Goal: Transaction & Acquisition: Book appointment/travel/reservation

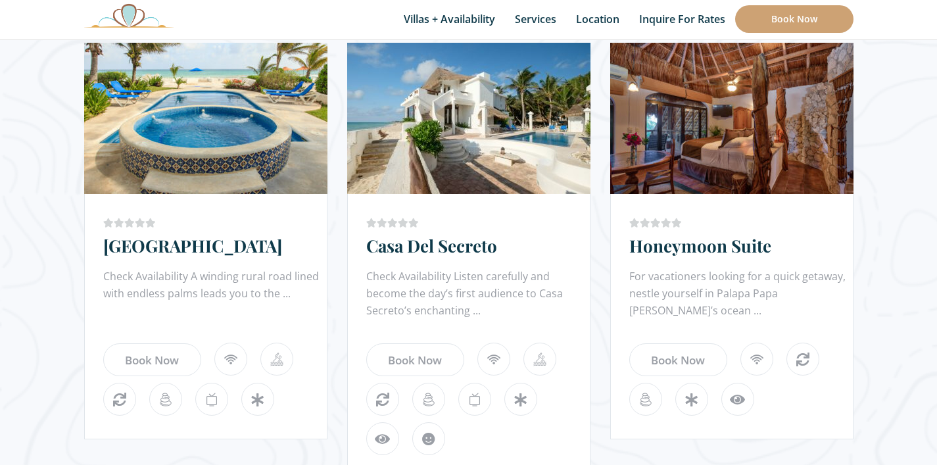
scroll to position [1048, 0]
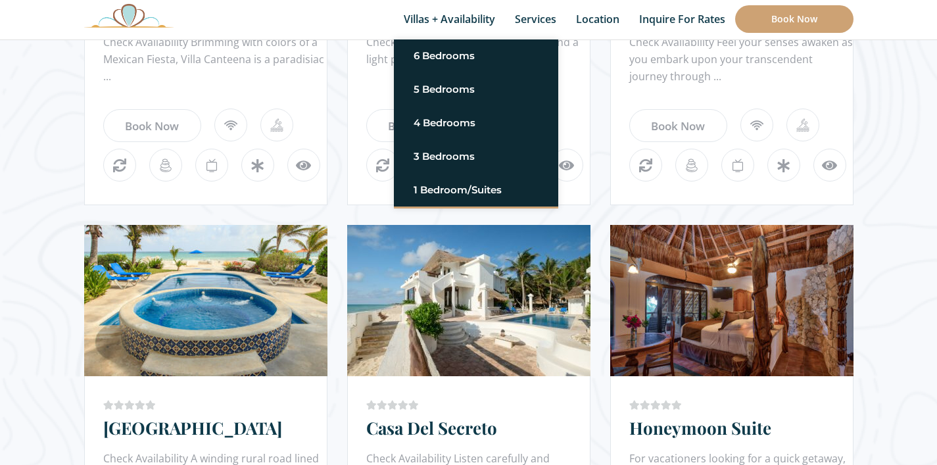
click at [405, 8] on link "Villas + Availability" at bounding box center [449, 19] width 111 height 39
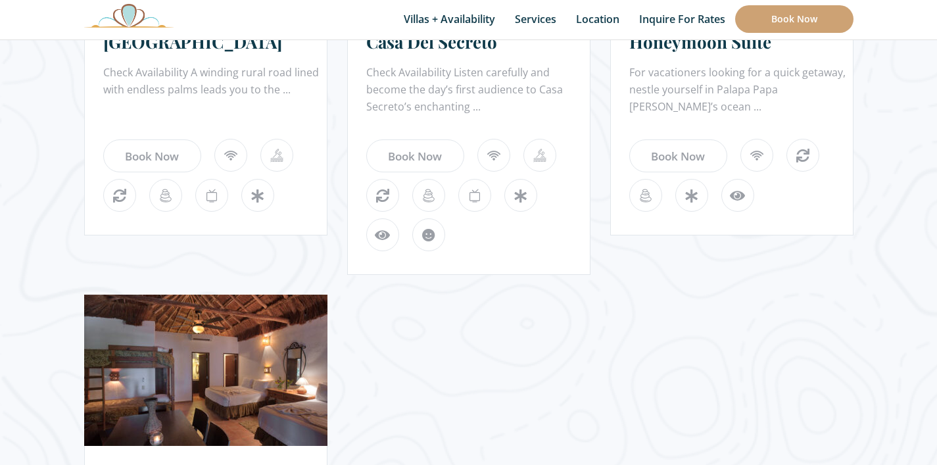
scroll to position [1243, 0]
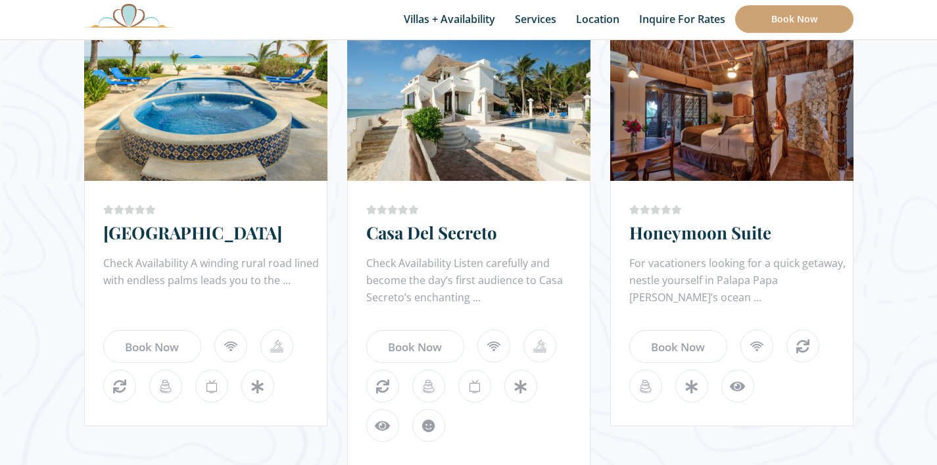
click at [654, 222] on link "Honeymoon Suite" at bounding box center [700, 232] width 142 height 23
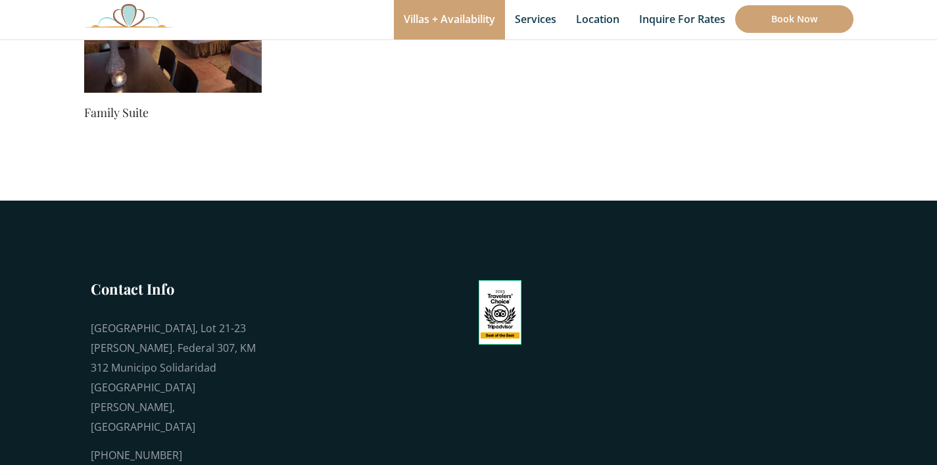
scroll to position [1117, 0]
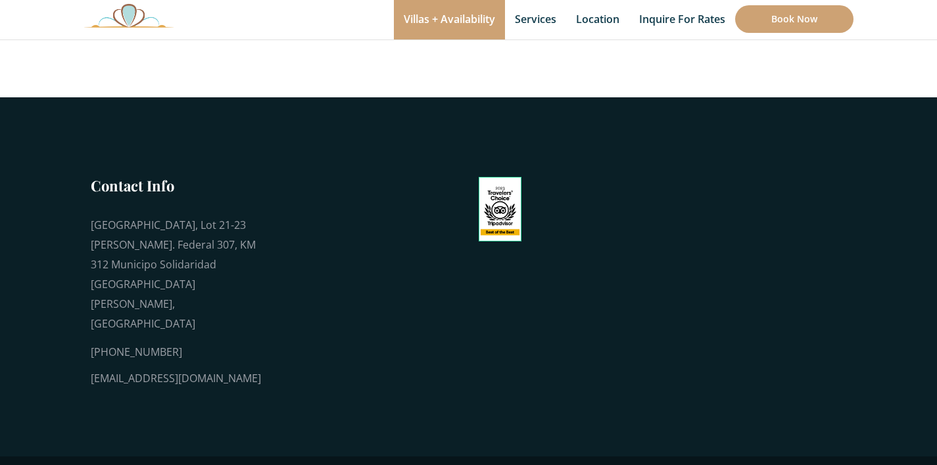
click at [103, 14] on img at bounding box center [128, 15] width 89 height 24
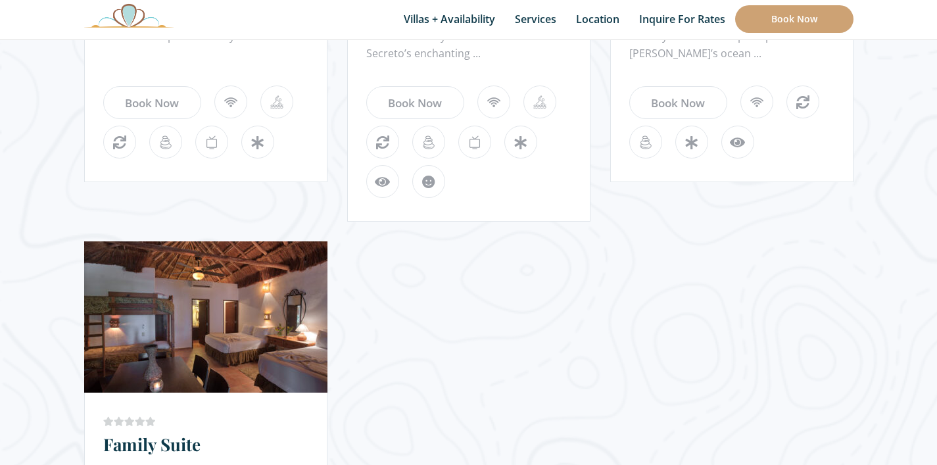
scroll to position [1243, 0]
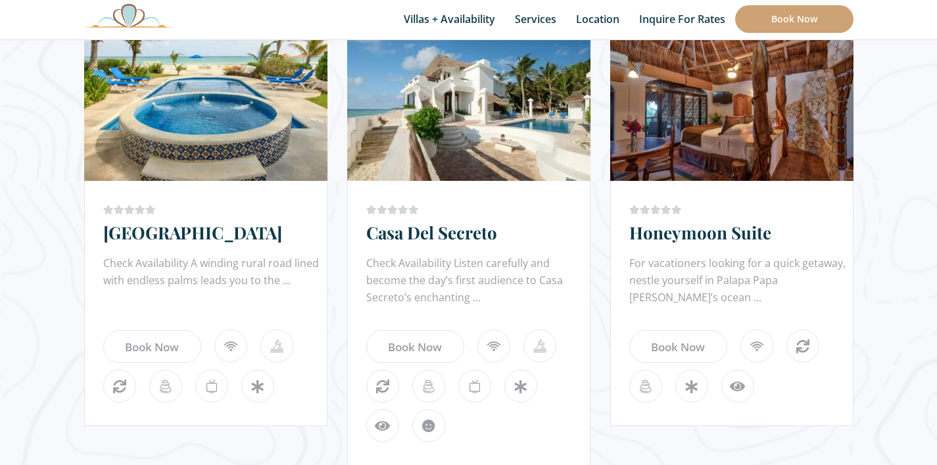
click at [694, 240] on link "Honeymoon Suite" at bounding box center [700, 232] width 142 height 23
